Goal: Task Accomplishment & Management: Complete application form

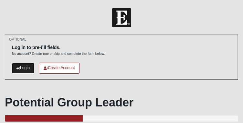
click at [27, 66] on link "Login" at bounding box center [23, 67] width 22 height 11
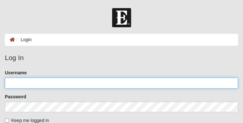
click at [98, 84] on input "Username" at bounding box center [122, 82] width 234 height 11
type input "glory2jesus4photography@gmail.com"
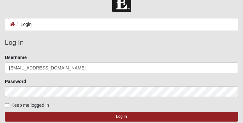
scroll to position [16, 0]
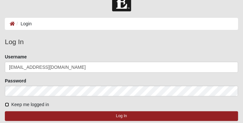
click at [8, 105] on input "Keep me logged in" at bounding box center [7, 104] width 4 height 4
checkbox input "true"
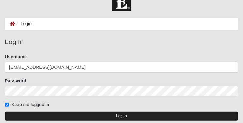
click at [138, 117] on button "Log In" at bounding box center [122, 115] width 234 height 9
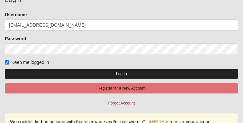
scroll to position [58, 0]
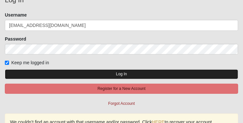
click at [127, 74] on button "Log In" at bounding box center [122, 73] width 234 height 9
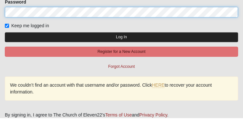
scroll to position [90, 0]
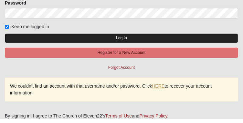
click at [155, 42] on button "Log In" at bounding box center [122, 41] width 234 height 9
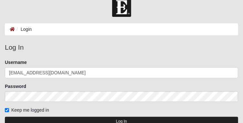
scroll to position [0, 0]
